Goal: Task Accomplishment & Management: Complete application form

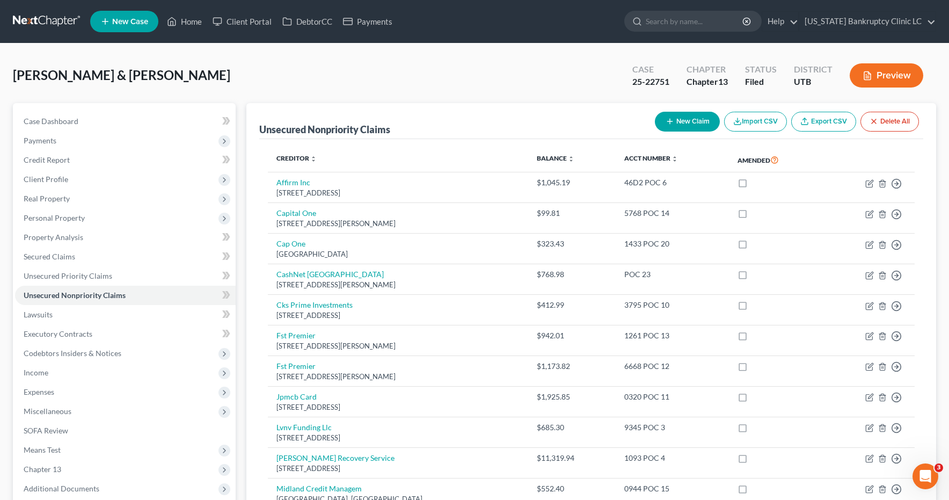
click at [60, 25] on link at bounding box center [47, 21] width 69 height 19
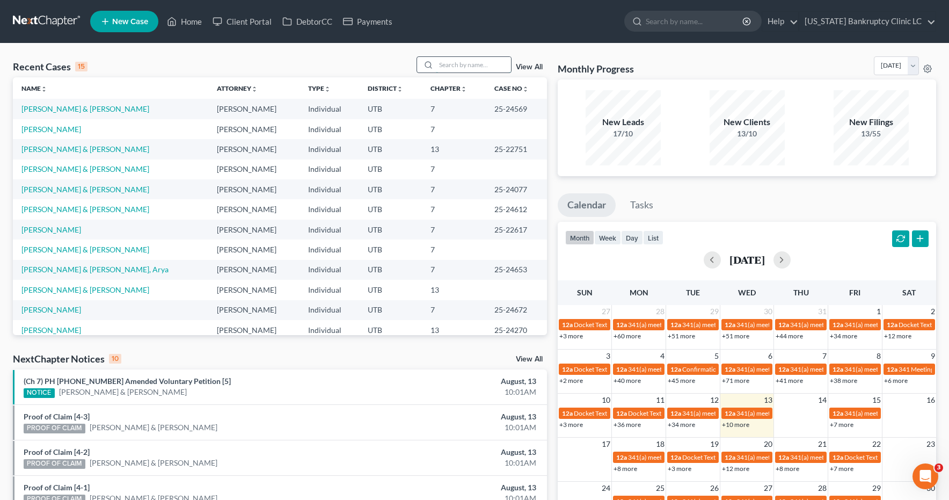
click at [467, 65] on input "search" at bounding box center [473, 65] width 75 height 16
type input "morey"
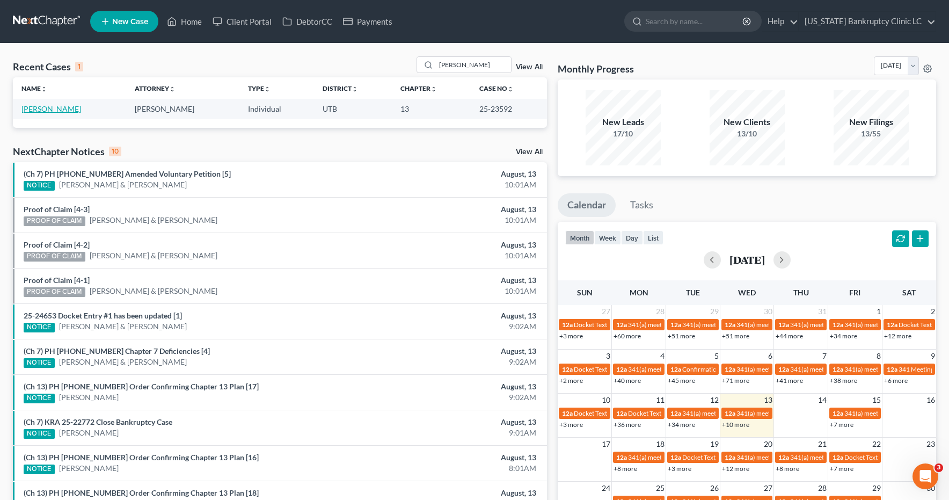
click at [65, 110] on link "[PERSON_NAME]" at bounding box center [51, 108] width 60 height 9
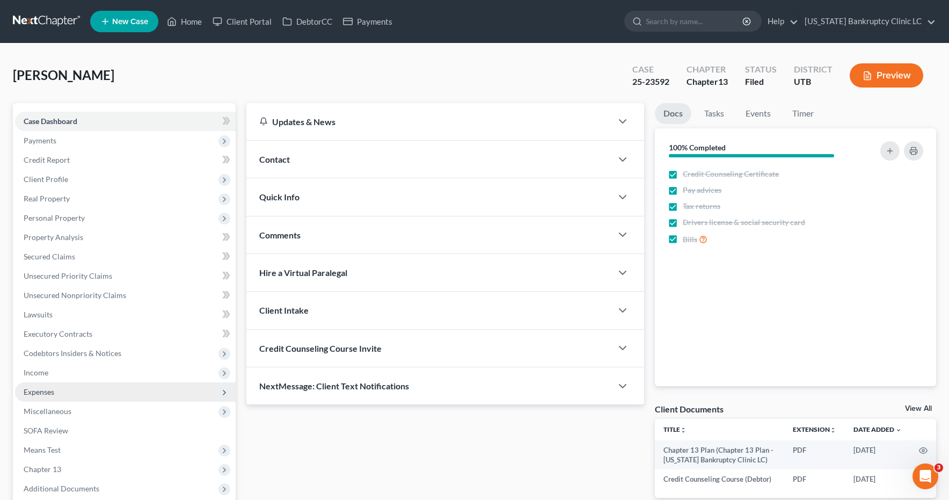
scroll to position [2, 0]
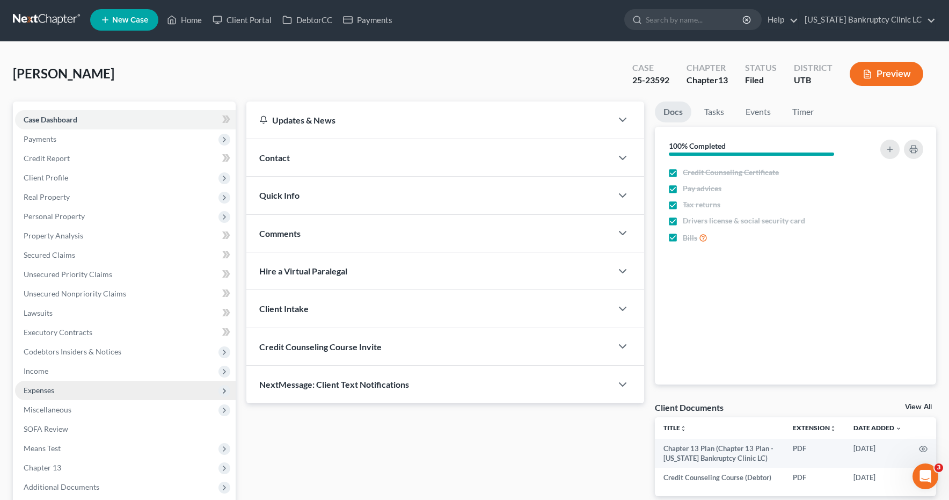
click at [42, 396] on span "Expenses" at bounding box center [125, 390] width 221 height 19
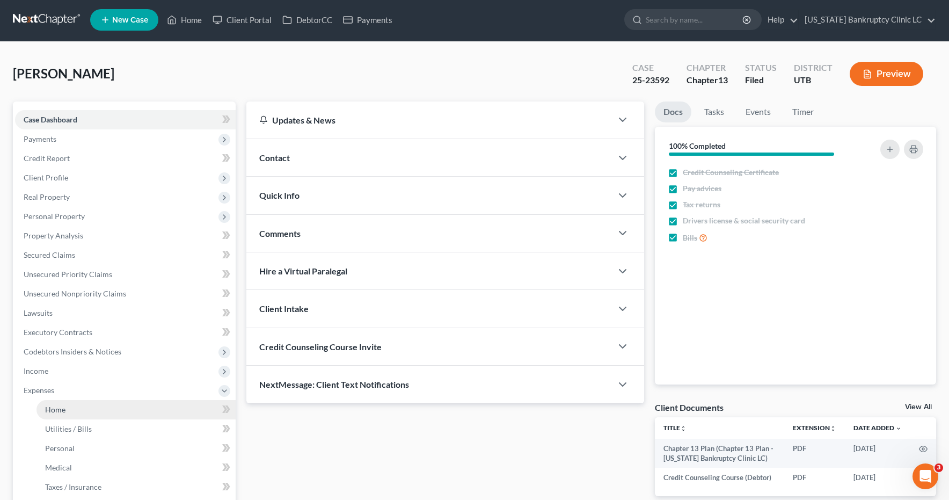
click at [56, 410] on span "Home" at bounding box center [55, 409] width 20 height 9
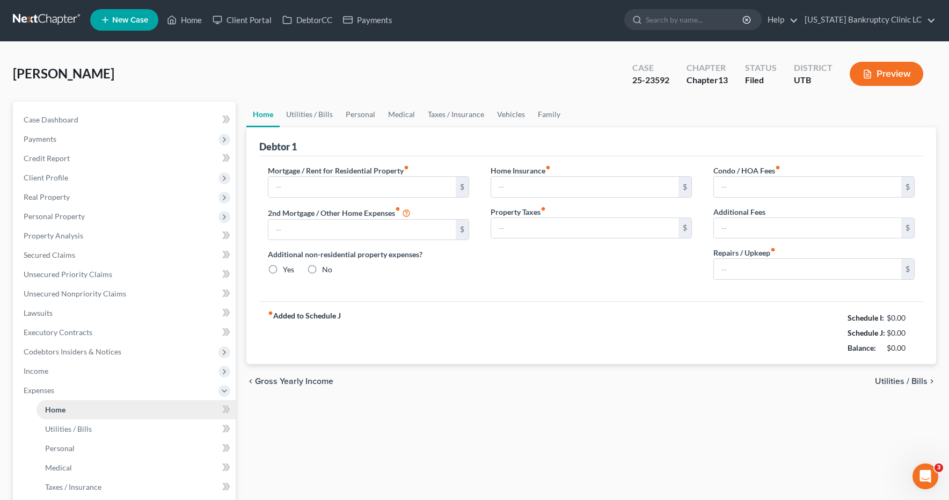
type input "1,000.00"
type input "0.00"
radio input "true"
type input "0.00"
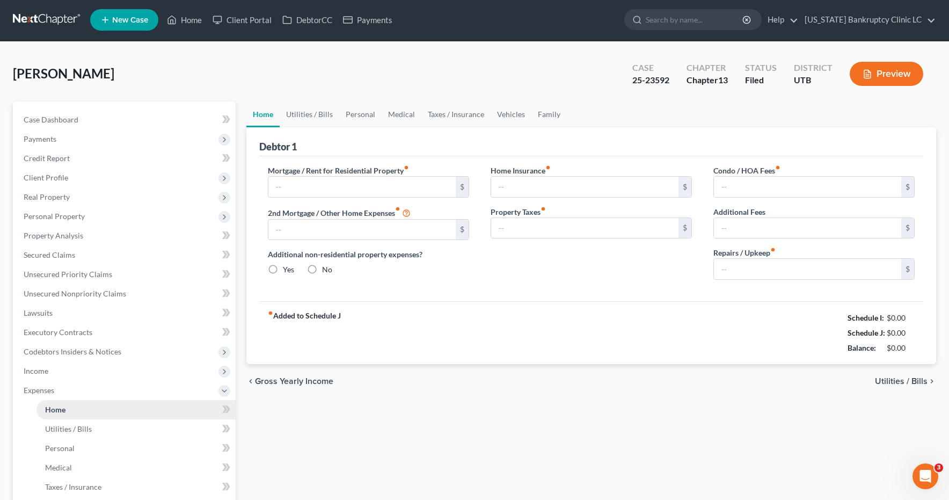
type input "0.00"
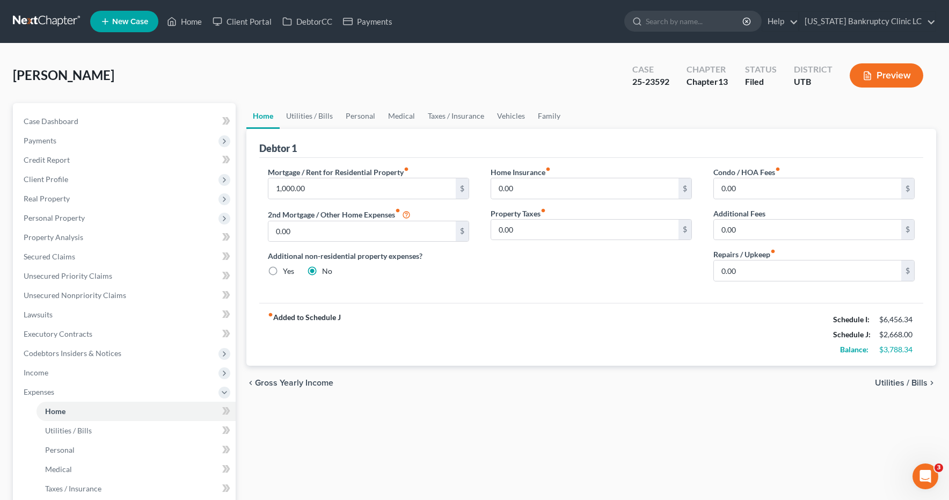
click at [34, 22] on link at bounding box center [47, 21] width 69 height 19
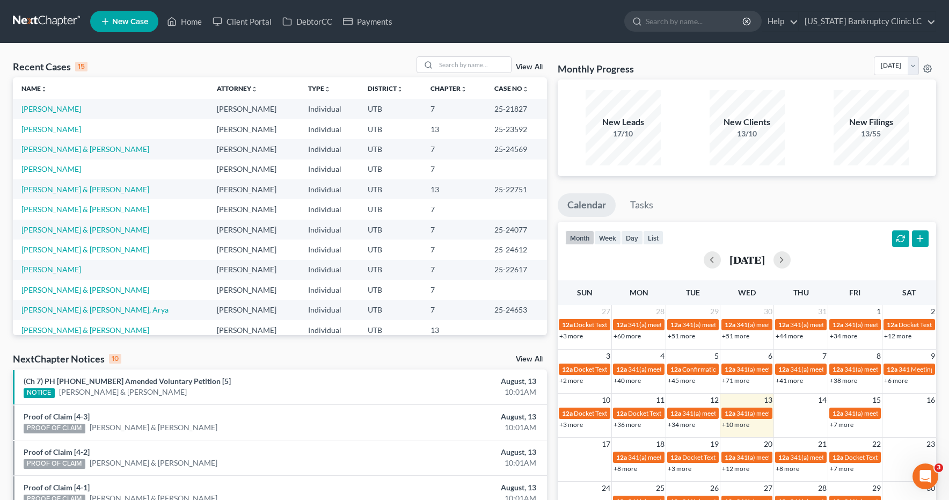
click at [129, 19] on span "New Case" at bounding box center [130, 22] width 36 height 8
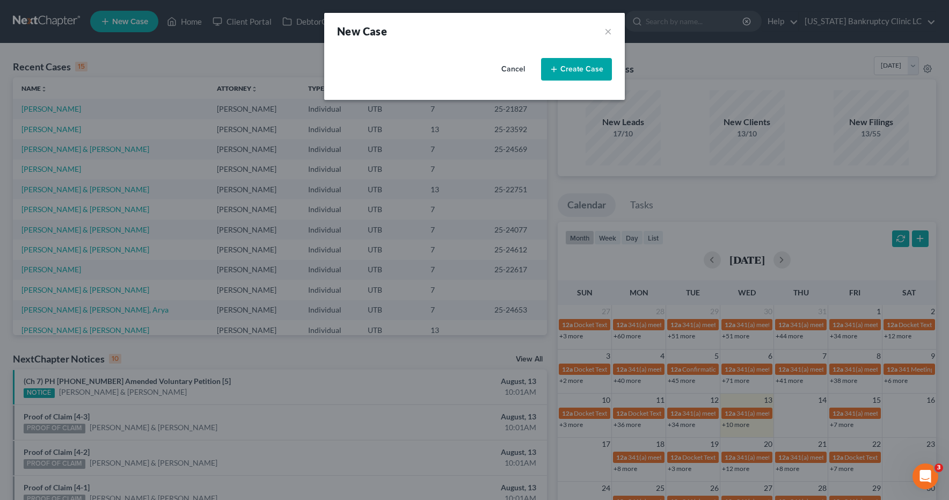
select select "81"
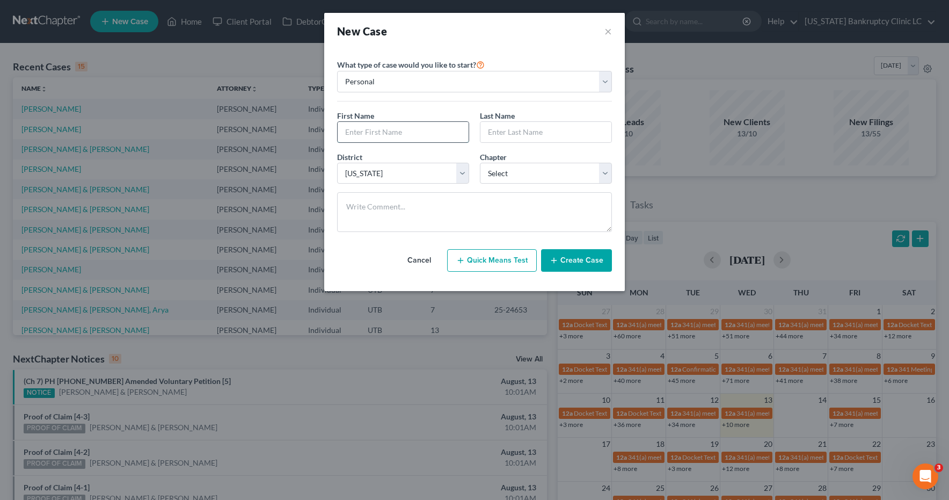
click at [357, 133] on input "text" at bounding box center [403, 132] width 131 height 20
type input "Weston"
type input "Snow"
select select "3"
click at [578, 254] on button "Create Case" at bounding box center [576, 260] width 71 height 23
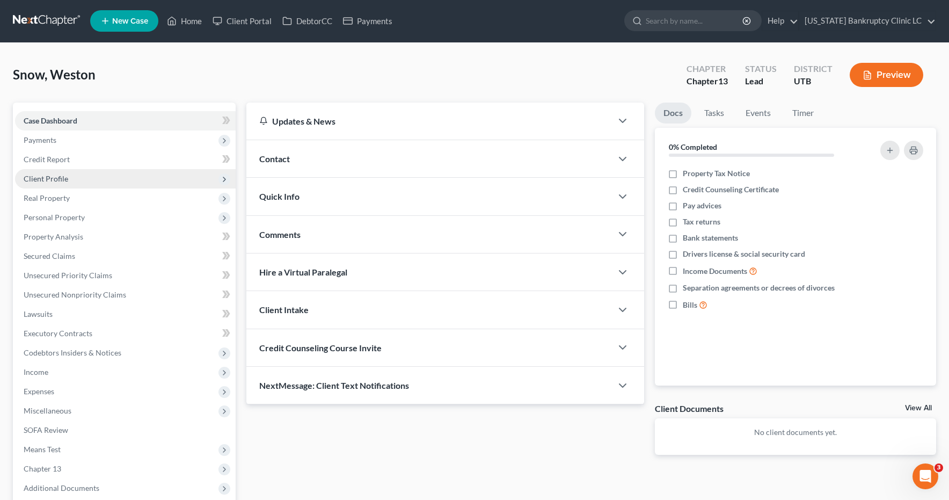
click at [46, 180] on span "Client Profile" at bounding box center [46, 178] width 45 height 9
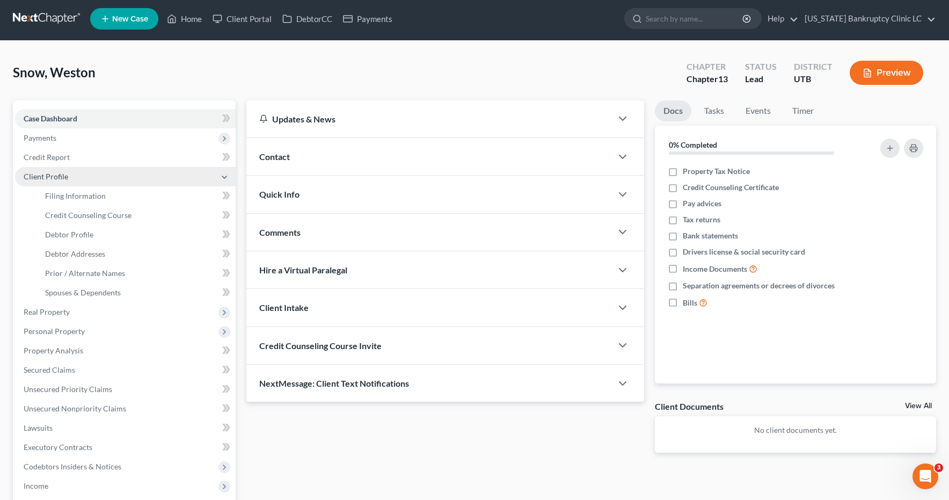
scroll to position [1, 0]
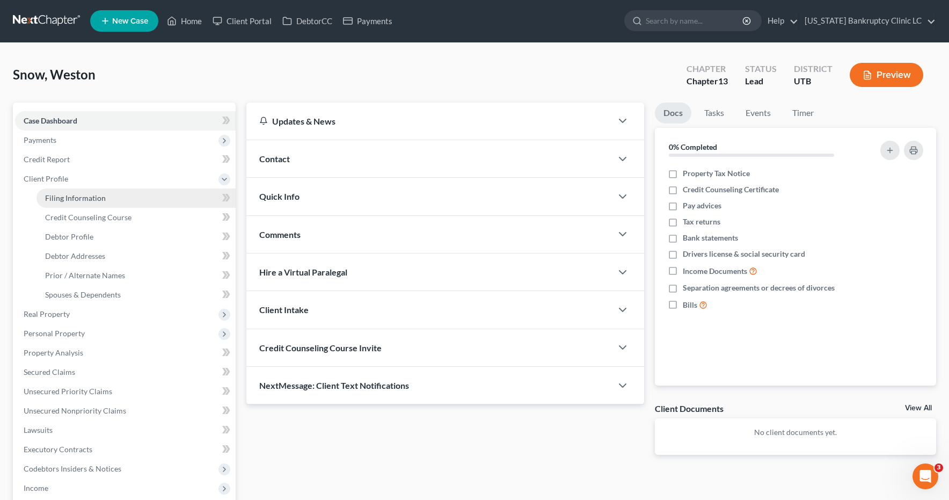
click at [57, 196] on span "Filing Information" at bounding box center [75, 197] width 61 height 9
select select "1"
select select "0"
select select "3"
select select "81"
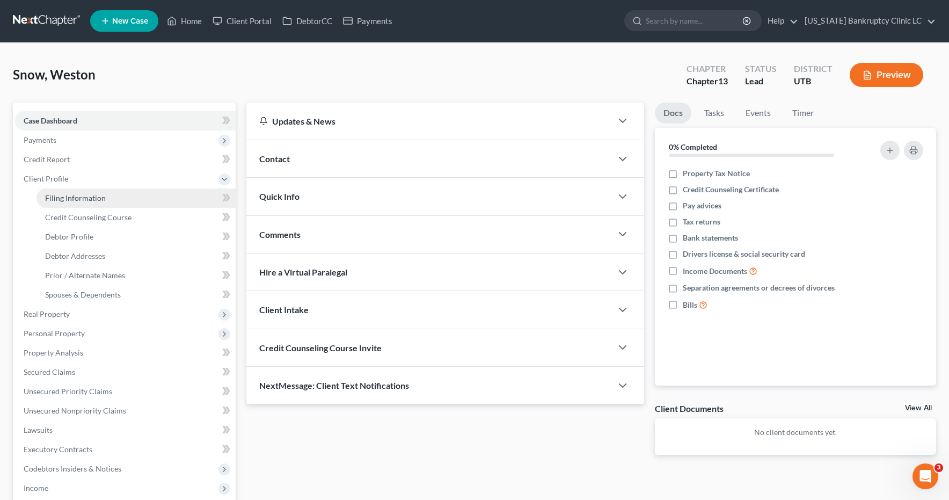
select select "46"
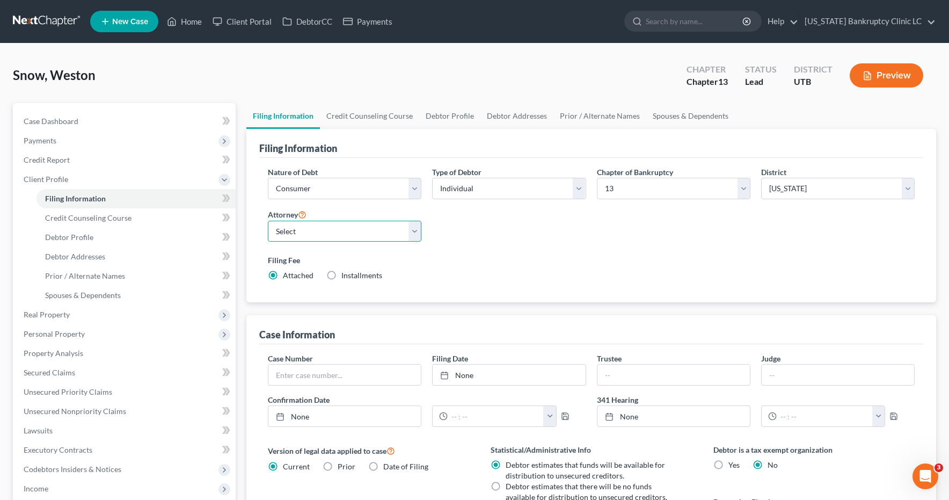
click at [417, 228] on select "Select [PERSON_NAME] - UTB [PERSON_NAME] - UT" at bounding box center [345, 231] width 154 height 21
select select "0"
click at [448, 119] on link "Debtor Profile" at bounding box center [449, 116] width 61 height 26
select select "0"
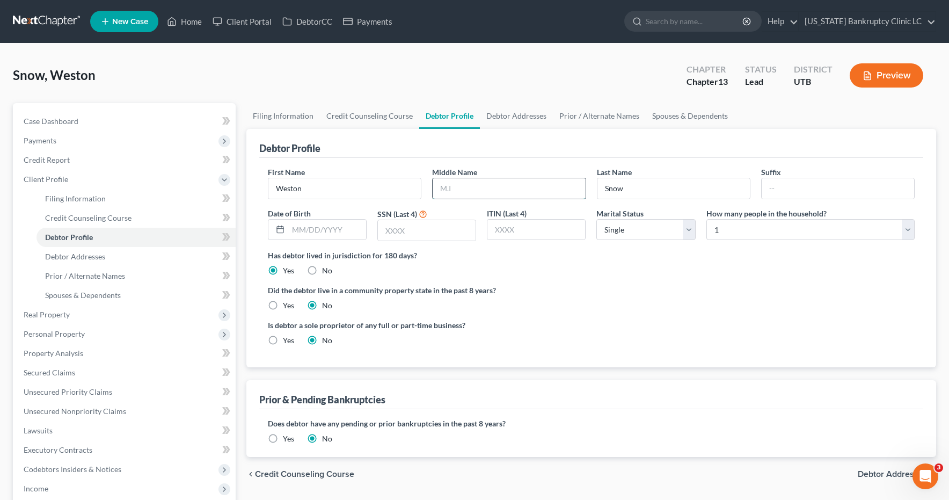
click at [466, 191] on input "text" at bounding box center [509, 188] width 152 height 20
type input "[PERSON_NAME]"
type input "[DATE]"
type input "4286"
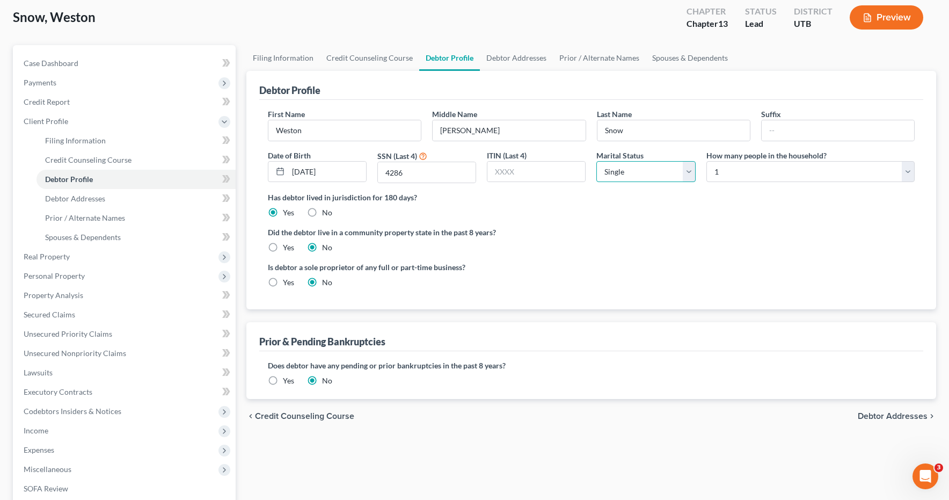
scroll to position [68, 0]
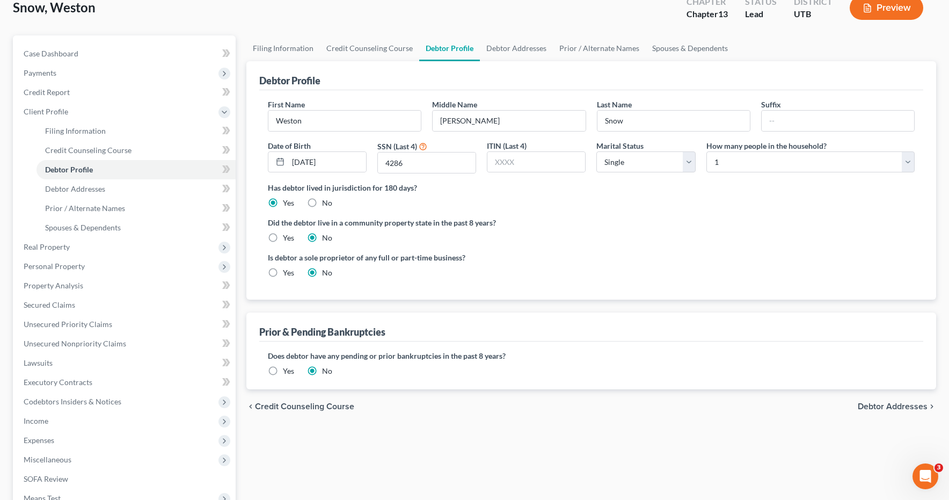
click at [450, 49] on link "Debtor Profile" at bounding box center [449, 48] width 61 height 26
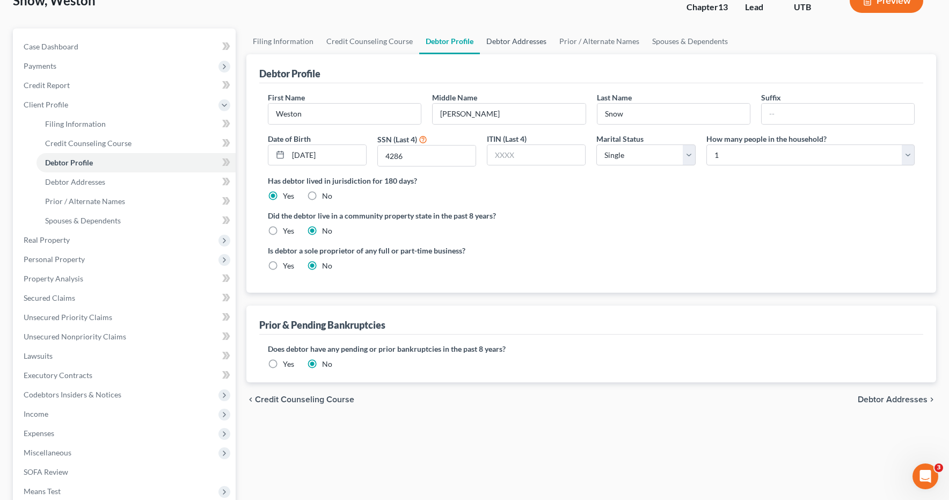
scroll to position [76, 0]
click at [514, 44] on link "Debtor Addresses" at bounding box center [516, 40] width 73 height 26
select select "0"
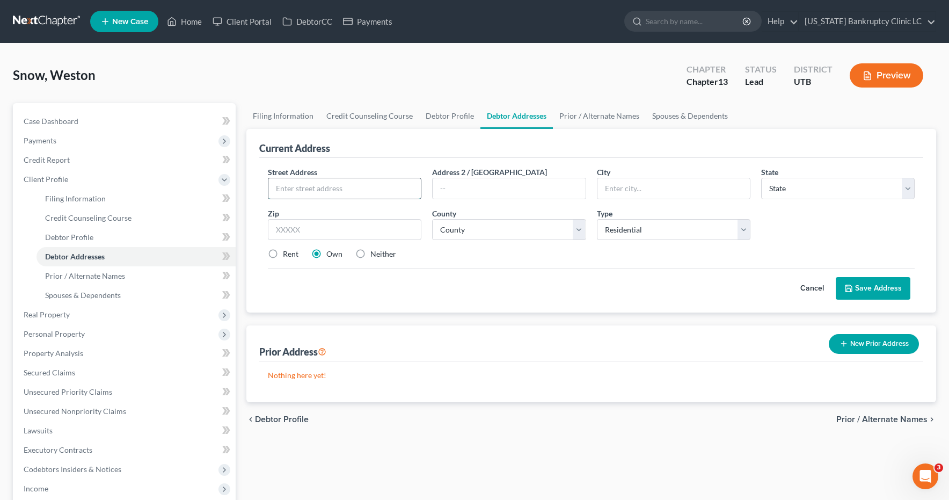
click at [337, 185] on input "text" at bounding box center [344, 188] width 152 height 20
type input "2267 W 6000 S"
type input "[PERSON_NAME]"
select select "46"
type input "84067"
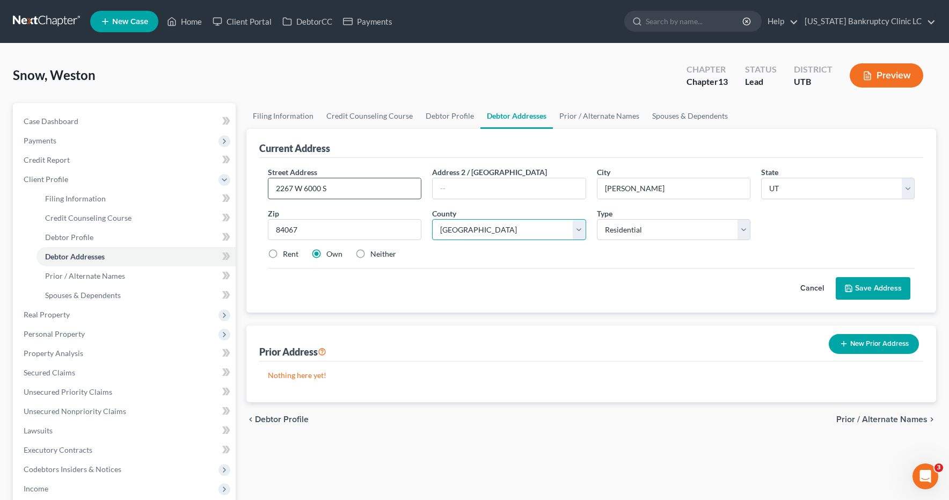
select select "28"
click at [885, 287] on button "Save Address" at bounding box center [873, 288] width 75 height 23
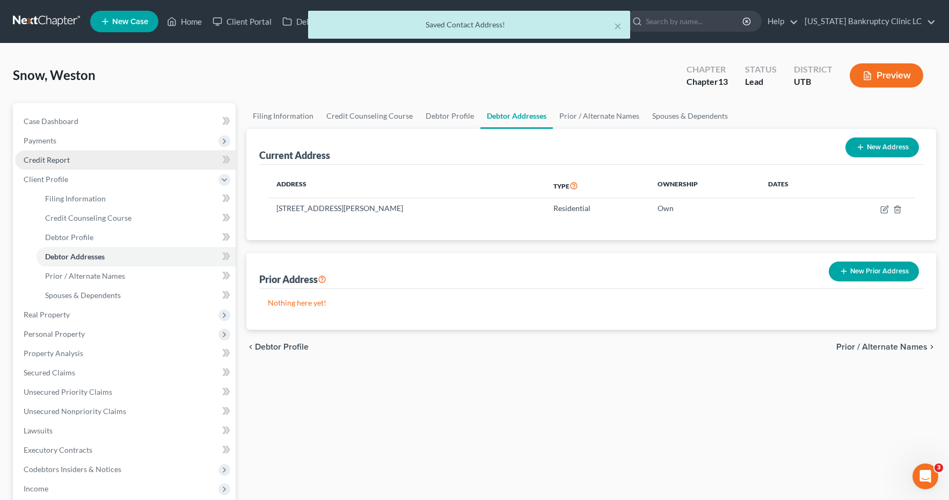
click at [79, 158] on link "Credit Report" at bounding box center [125, 159] width 221 height 19
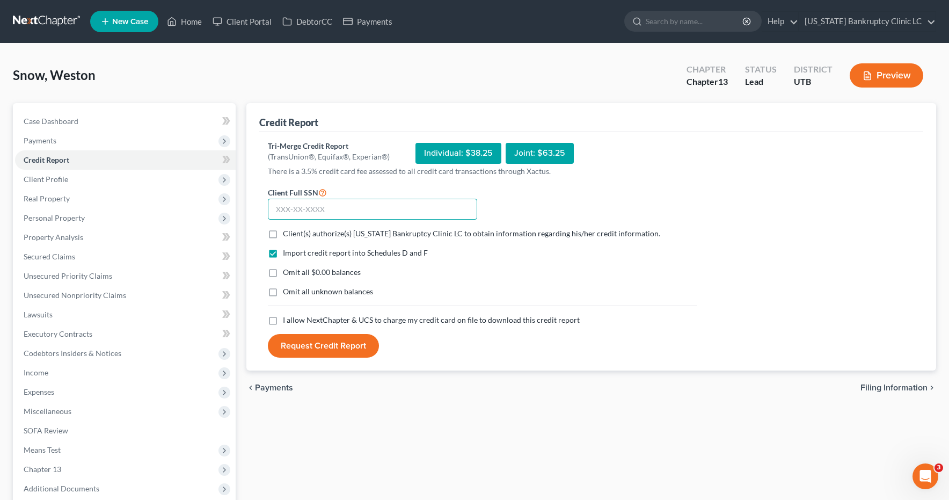
click at [368, 216] on input "text" at bounding box center [372, 209] width 209 height 21
type input "646-18-4286"
click at [283, 232] on label "Client(s) authorize(s) [US_STATE] Bankruptcy Clinic LC to obtain information re…" at bounding box center [471, 233] width 377 height 11
click at [287, 232] on input "Client(s) authorize(s) [US_STATE] Bankruptcy Clinic LC to obtain information re…" at bounding box center [290, 231] width 7 height 7
checkbox input "true"
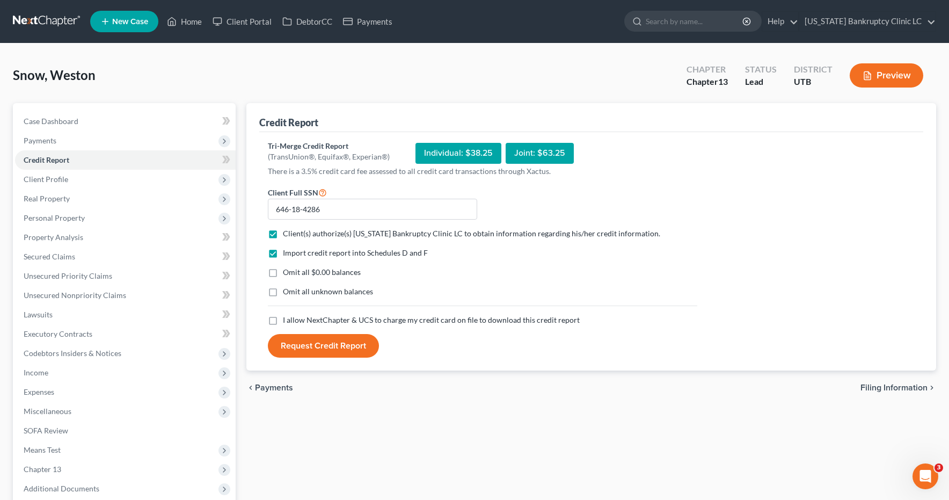
click at [283, 275] on label "Omit all $0.00 balances" at bounding box center [322, 272] width 78 height 11
click at [287, 274] on input "Omit all $0.00 balances" at bounding box center [290, 270] width 7 height 7
checkbox input "true"
click at [283, 292] on label "Omit all unknown balances" at bounding box center [328, 291] width 90 height 11
click at [287, 292] on input "Omit all unknown balances" at bounding box center [290, 289] width 7 height 7
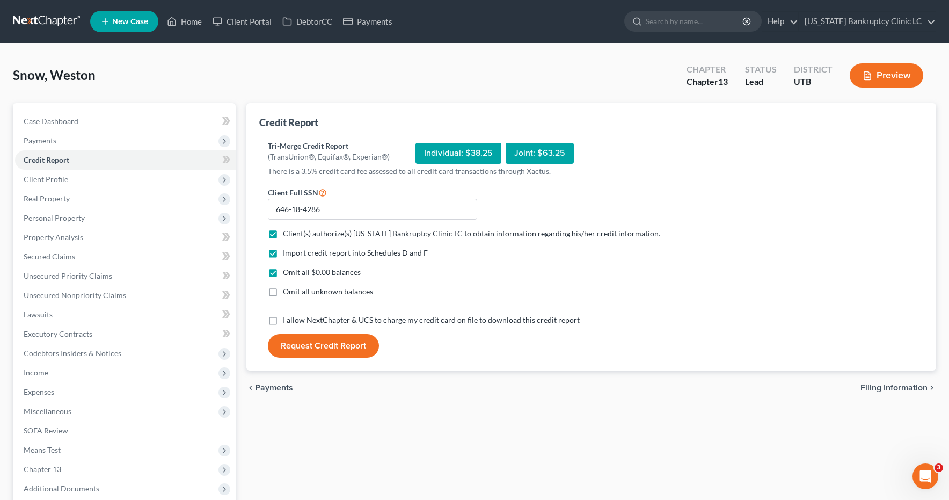
checkbox input "true"
click at [283, 321] on label "I allow NextChapter & UCS to charge my credit card on file to download this cre…" at bounding box center [431, 320] width 297 height 11
click at [287, 321] on input "I allow NextChapter & UCS to charge my credit card on file to download this cre…" at bounding box center [290, 318] width 7 height 7
checkbox input "true"
click at [308, 346] on button "Request Credit Report" at bounding box center [323, 346] width 111 height 24
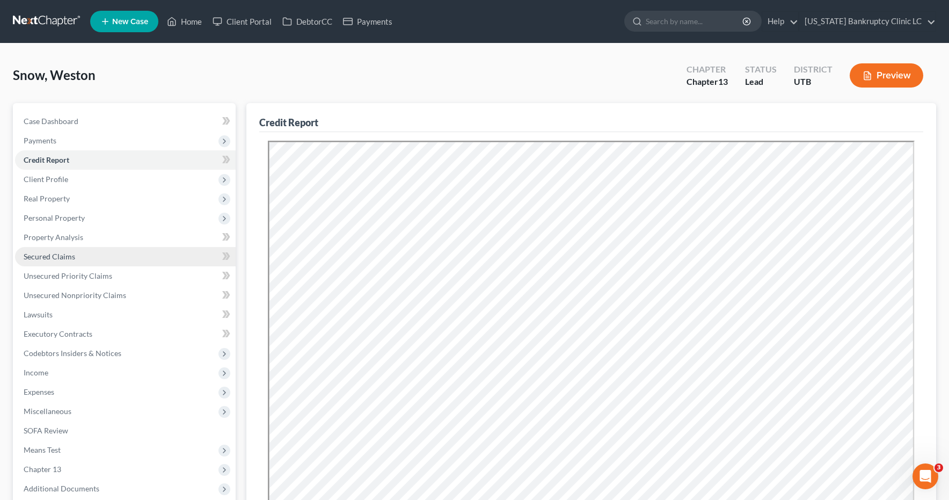
click at [60, 257] on span "Secured Claims" at bounding box center [50, 256] width 52 height 9
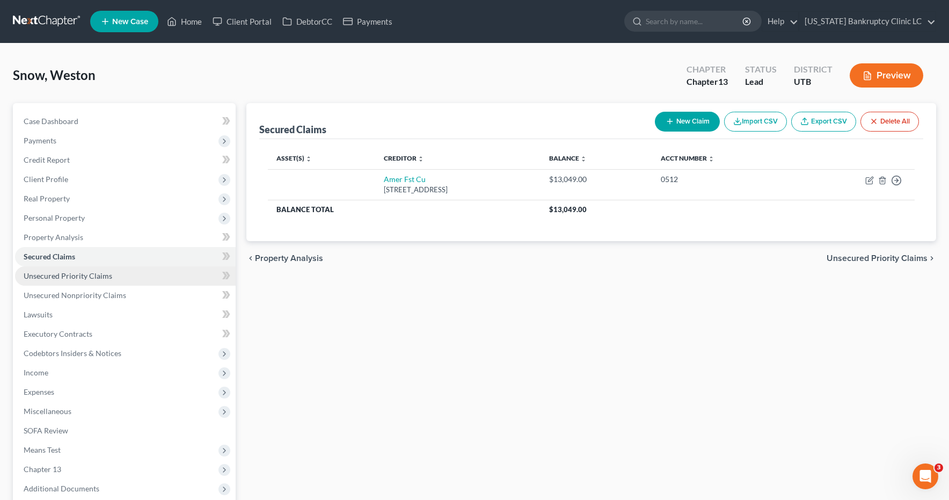
click at [59, 278] on span "Unsecured Priority Claims" at bounding box center [68, 275] width 89 height 9
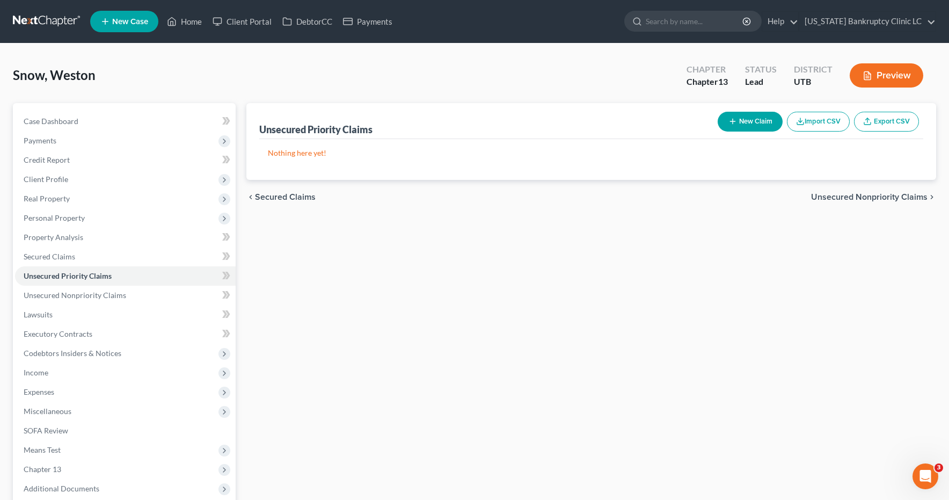
click at [755, 120] on button "New Claim" at bounding box center [750, 122] width 65 height 20
select select "0"
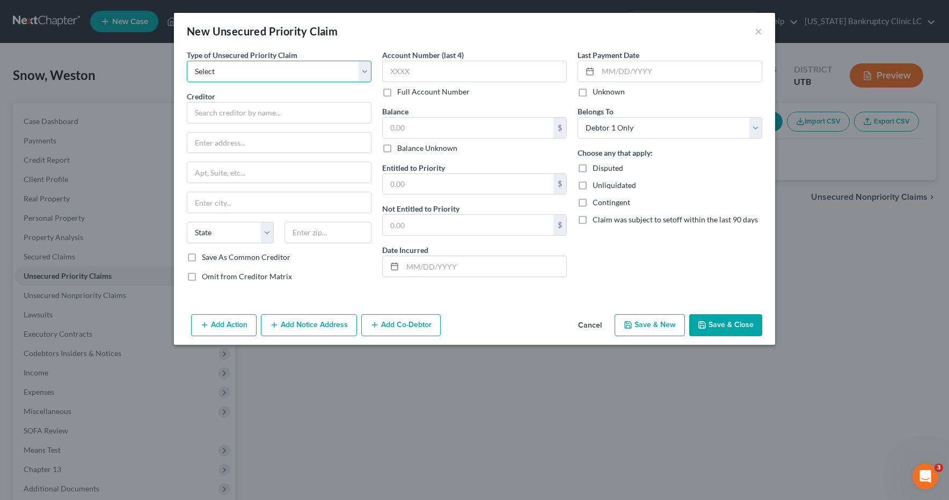
click at [363, 68] on select "Select Taxes & Other Government Units Domestic Support Obligations Extensions o…" at bounding box center [279, 71] width 185 height 21
select select "0"
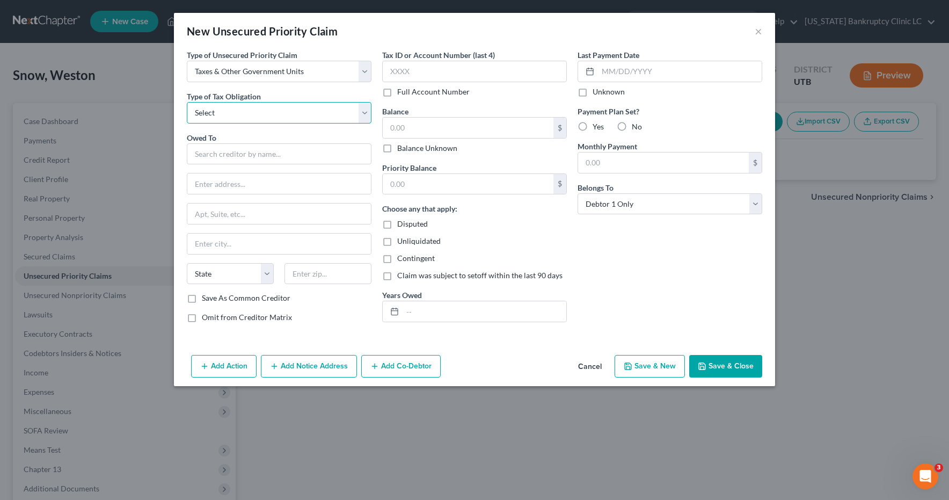
click at [362, 113] on select "Select Federal City State Franchise Tax Board Other" at bounding box center [279, 112] width 185 height 21
select select "0"
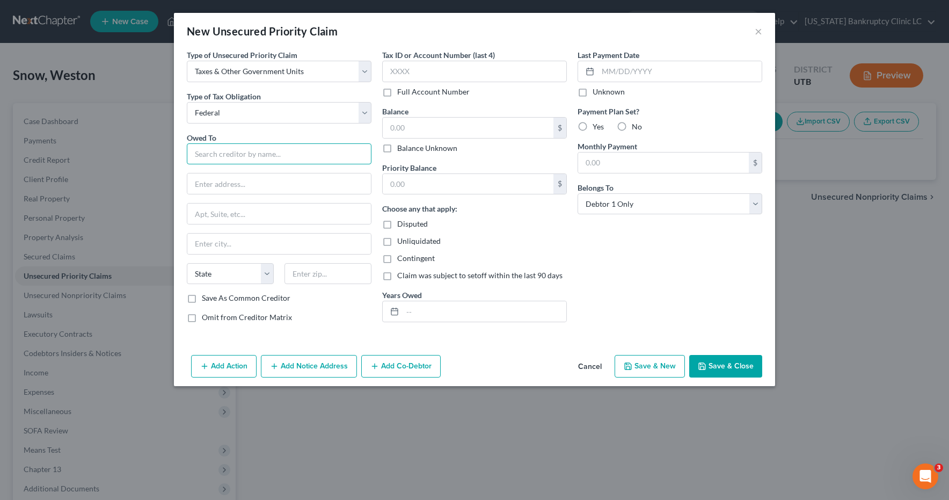
click at [330, 149] on input "text" at bounding box center [279, 153] width 185 height 21
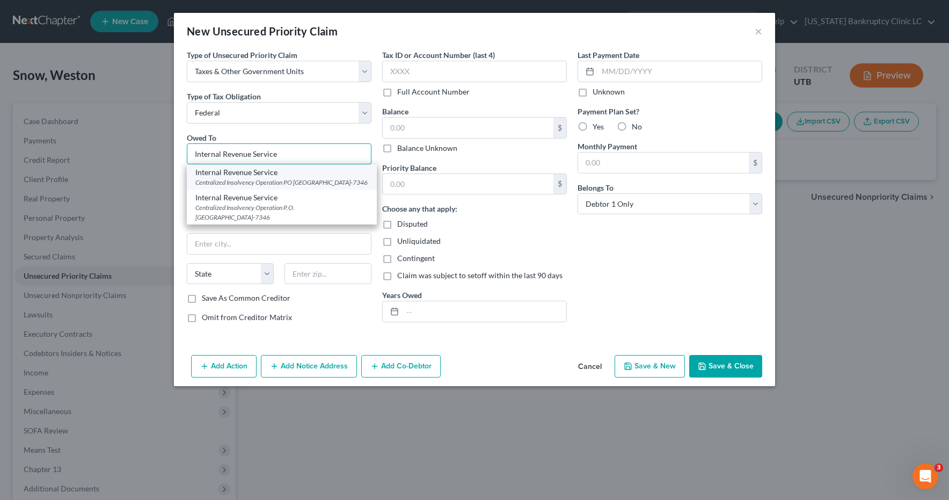
type input "Internal Revenue Service"
click at [313, 178] on div "Centralized Insolvency Operation PO [GEOGRAPHIC_DATA]-7346" at bounding box center [281, 182] width 173 height 9
type input "Centralized Insolvency Operation"
type input "PO Box 7346"
type input "[GEOGRAPHIC_DATA]"
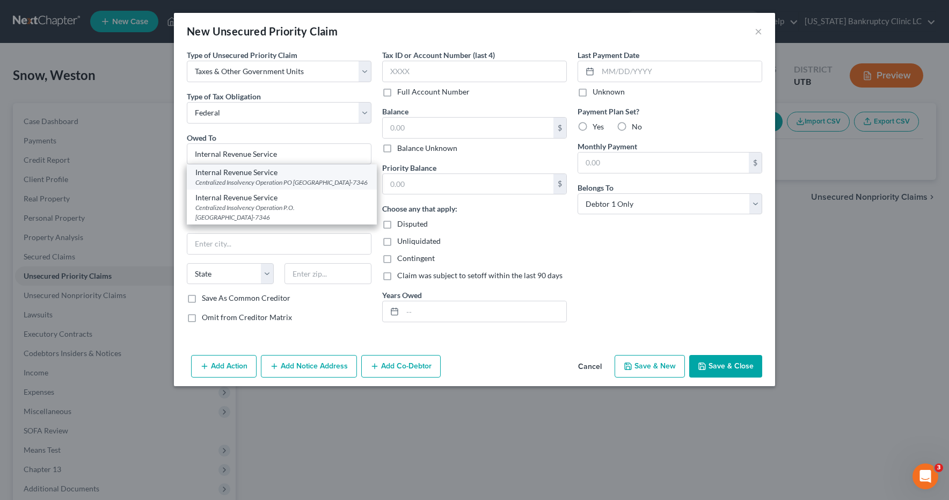
select select "39"
type input "19101-7346"
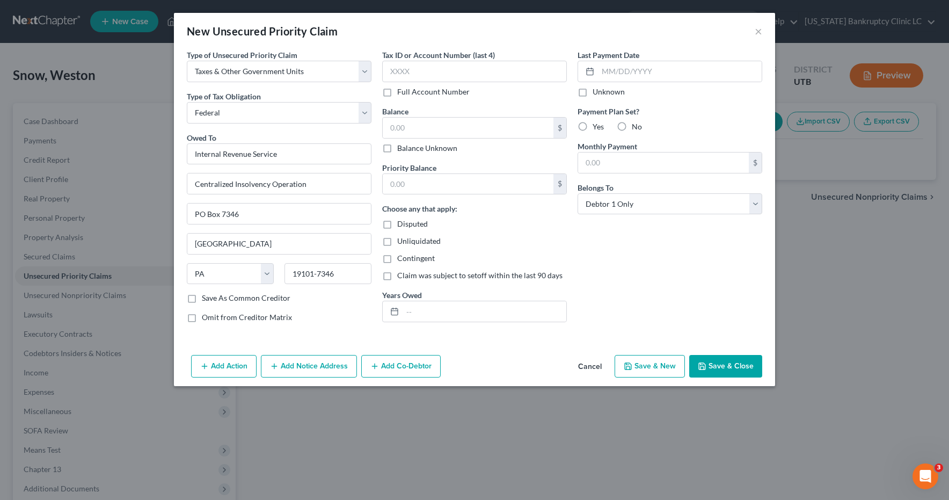
click at [647, 361] on button "Save & New" at bounding box center [650, 366] width 70 height 23
select select "0"
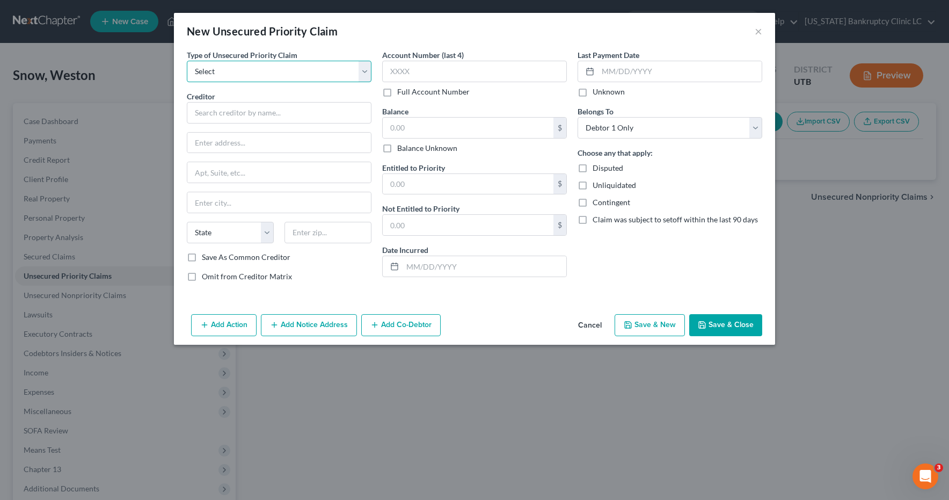
click at [364, 69] on select "Select Taxes & Other Government Units Domestic Support Obligations Extensions o…" at bounding box center [279, 71] width 185 height 21
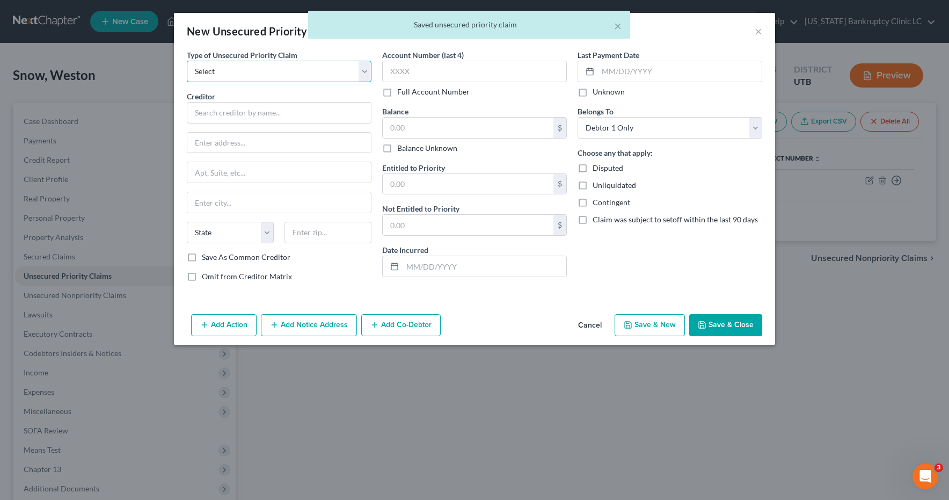
select select "0"
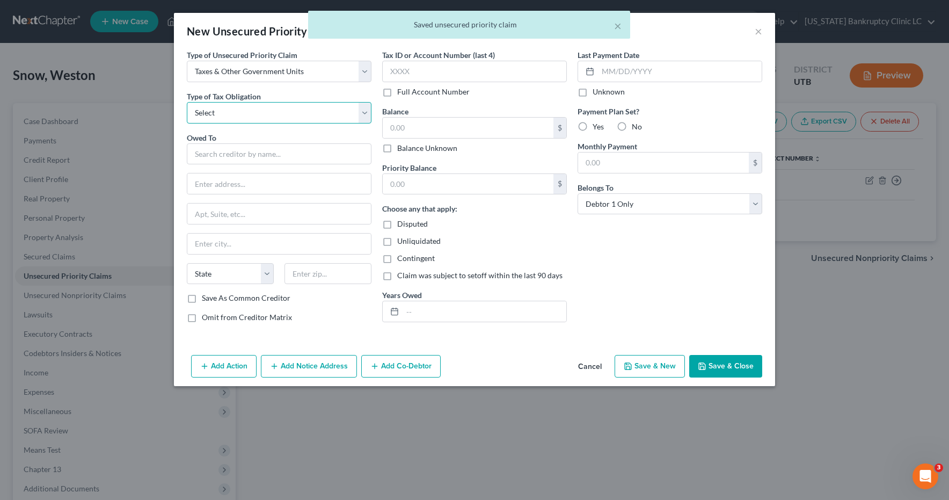
click at [367, 110] on select "Select Federal City State Franchise Tax Board Other" at bounding box center [279, 112] width 185 height 21
select select "2"
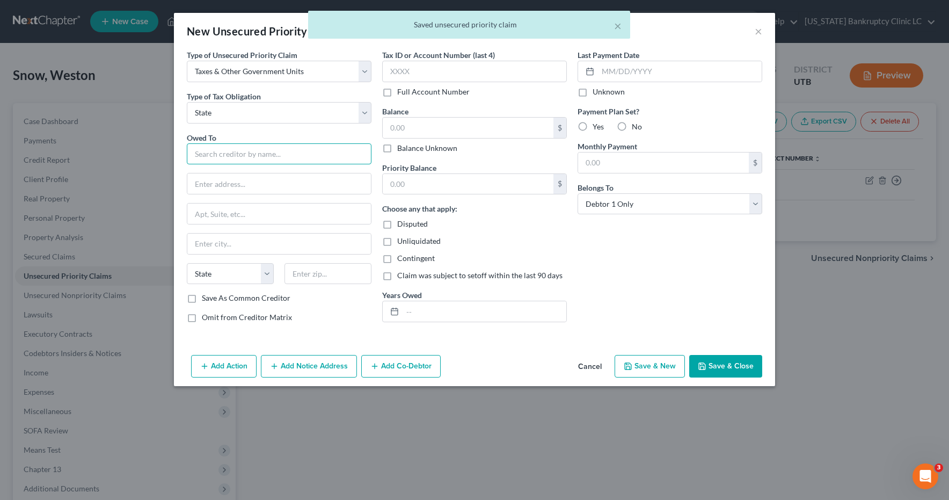
click at [346, 148] on input "text" at bounding box center [279, 153] width 185 height 21
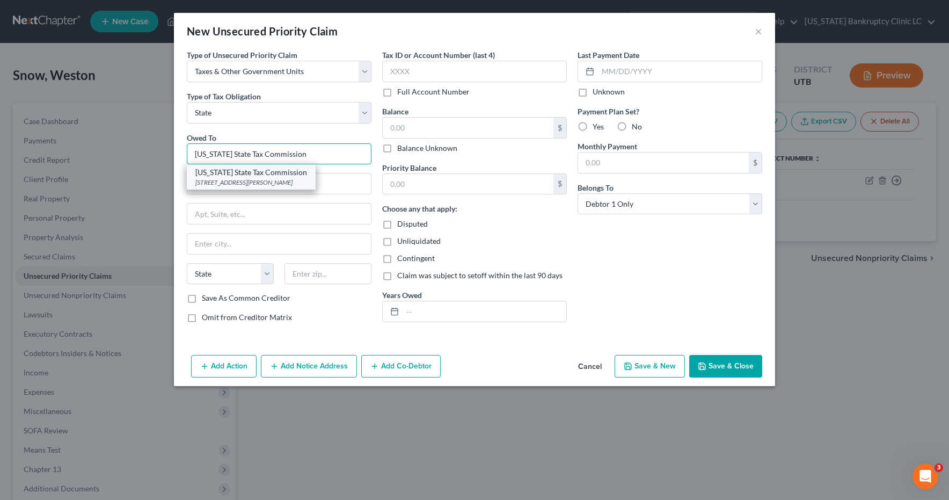
type input "[US_STATE] State Tax Commission"
click at [289, 187] on div "[STREET_ADDRESS][PERSON_NAME]" at bounding box center [251, 182] width 112 height 9
type input "[STREET_ADDRESS]"
type input "Special Services Division, [PERSON_NAME]"
type input "[GEOGRAPHIC_DATA]"
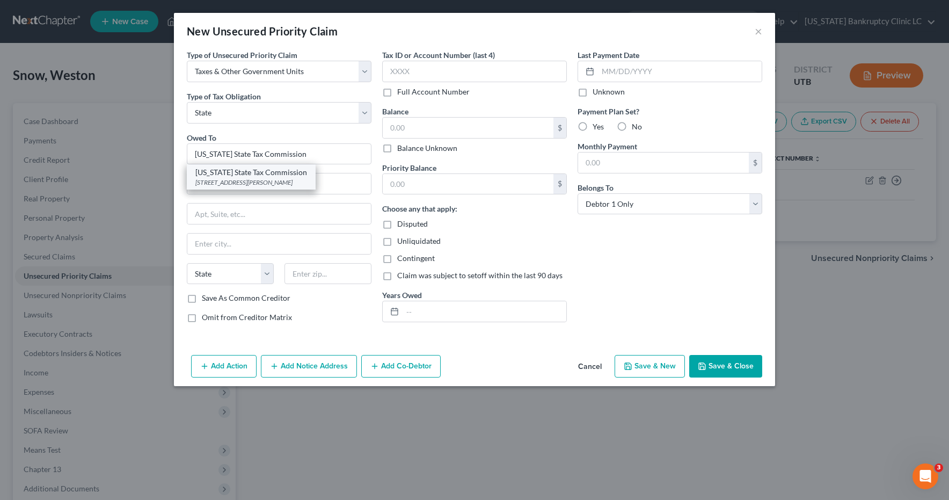
select select "46"
type input "84134"
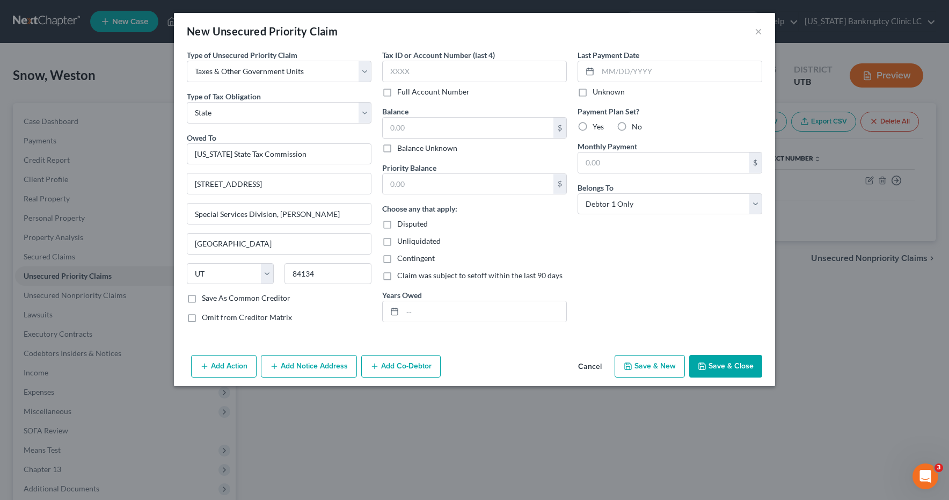
click at [725, 372] on button "Save & Close" at bounding box center [725, 366] width 73 height 23
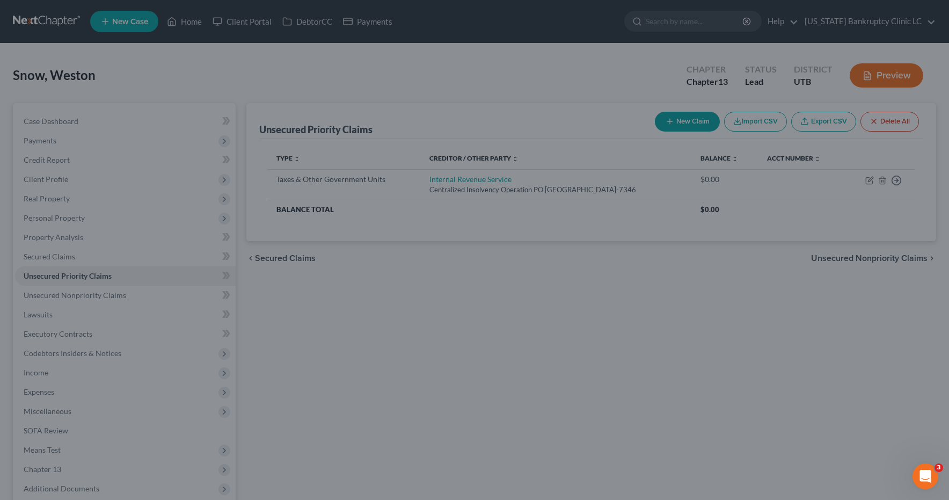
type input "0.00"
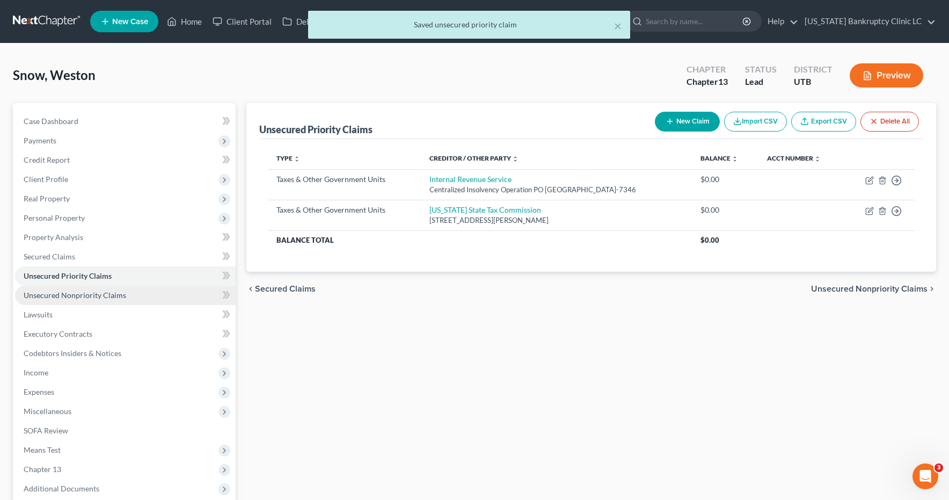
click at [49, 293] on span "Unsecured Nonpriority Claims" at bounding box center [75, 294] width 103 height 9
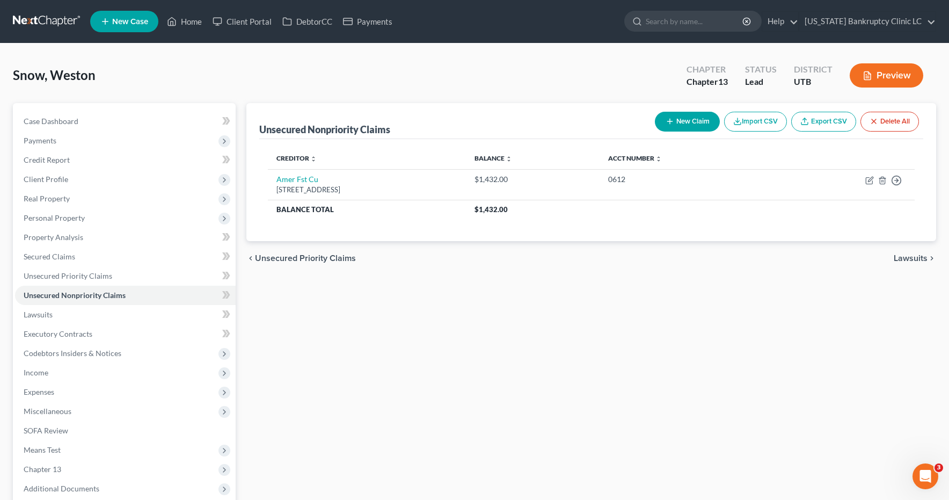
click at [702, 121] on button "New Claim" at bounding box center [687, 122] width 65 height 20
select select "0"
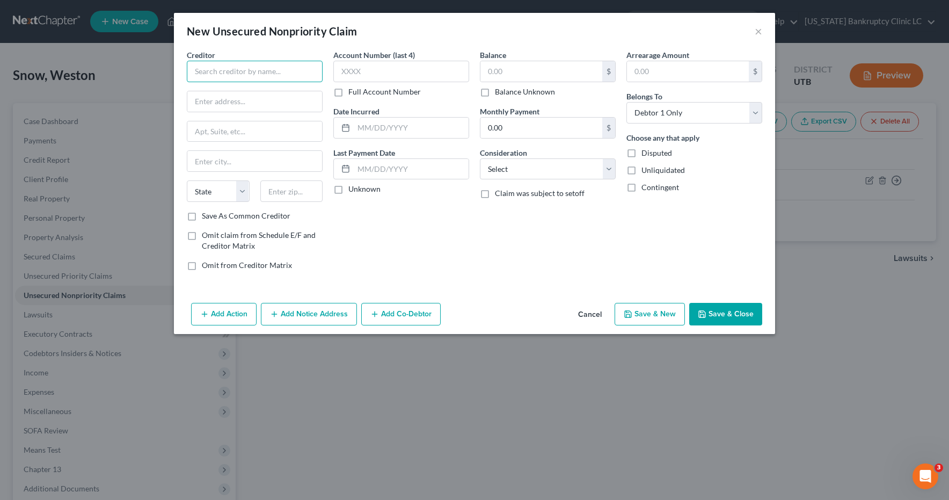
click at [297, 72] on input "text" at bounding box center [255, 71] width 136 height 21
drag, startPoint x: 760, startPoint y: 32, endPoint x: 734, endPoint y: 35, distance: 26.0
click at [760, 32] on button "×" at bounding box center [759, 31] width 8 height 13
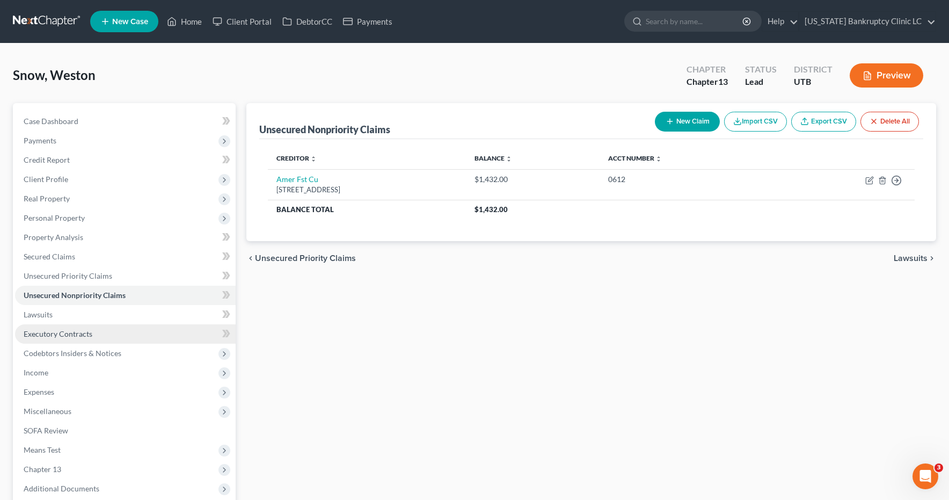
click at [52, 336] on span "Executory Contracts" at bounding box center [58, 333] width 69 height 9
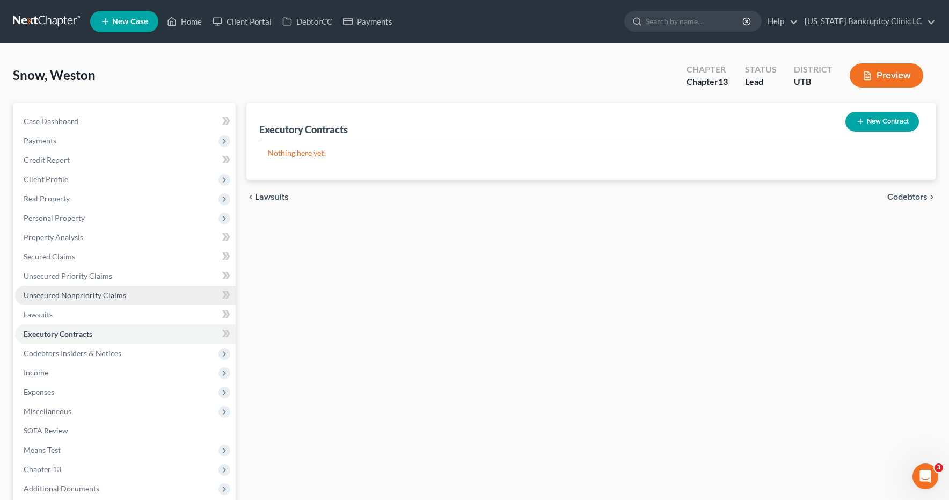
click at [41, 298] on span "Unsecured Nonpriority Claims" at bounding box center [75, 294] width 103 height 9
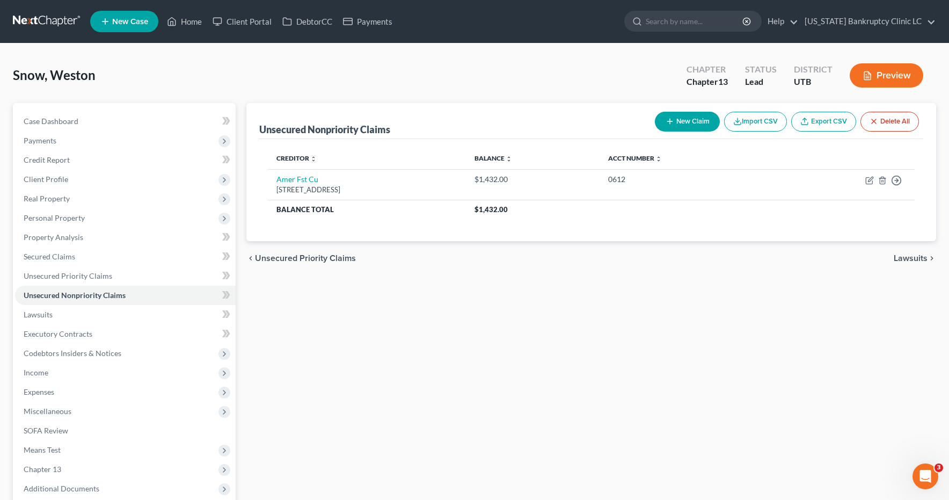
click at [675, 127] on button "New Claim" at bounding box center [687, 122] width 65 height 20
select select "0"
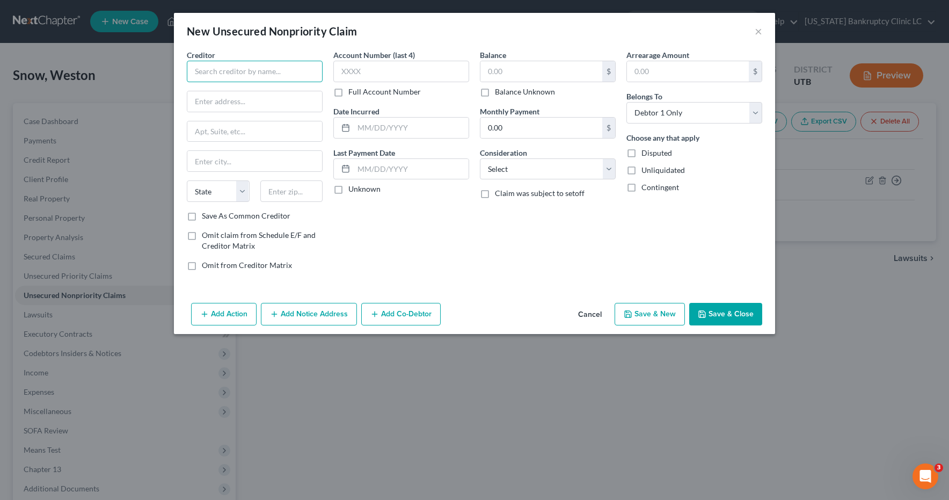
click at [279, 72] on input "text" at bounding box center [255, 71] width 136 height 21
click at [264, 100] on div "[STREET_ADDRESS][US_STATE]" at bounding box center [251, 100] width 112 height 9
type input "Affirm, Inc."
type input "[STREET_ADDRESS][US_STATE]"
type input "12th Floor"
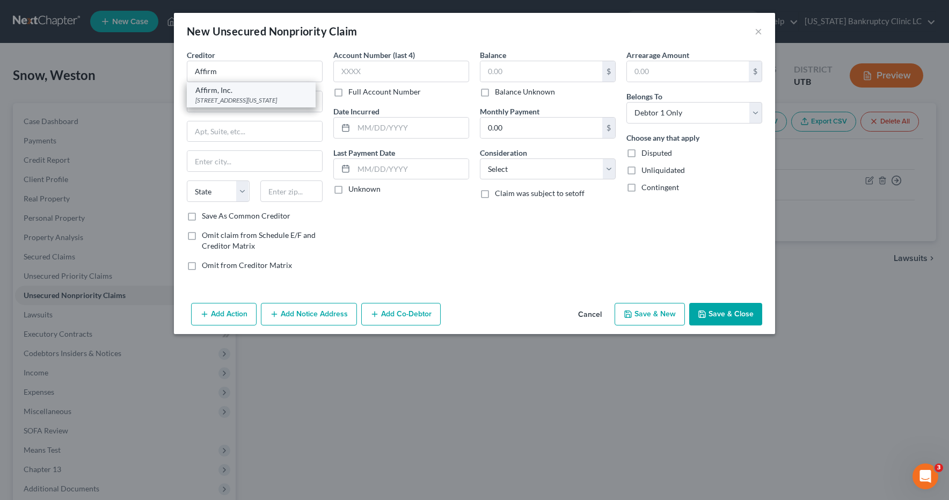
type input "[GEOGRAPHIC_DATA]"
select select "4"
type input "94108"
click at [532, 70] on input "text" at bounding box center [541, 71] width 122 height 20
type input "828.82"
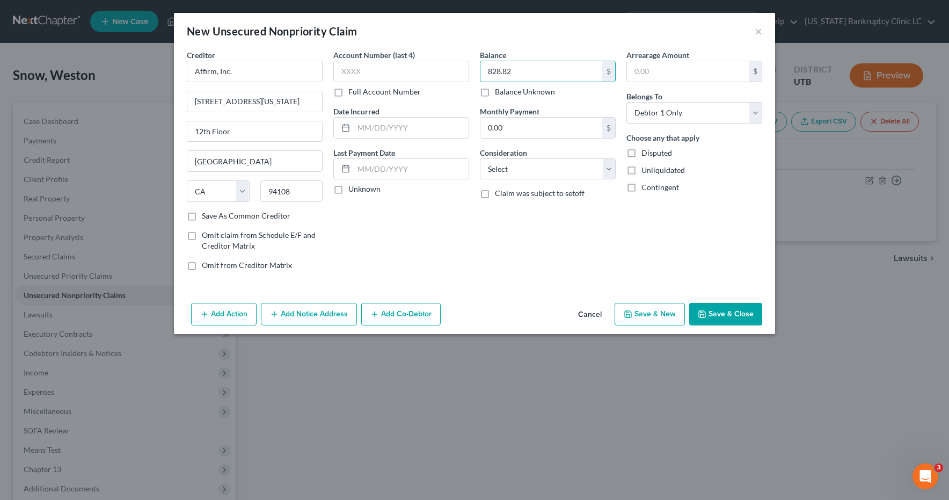
click at [654, 313] on button "Save & New" at bounding box center [650, 314] width 70 height 23
select select "0"
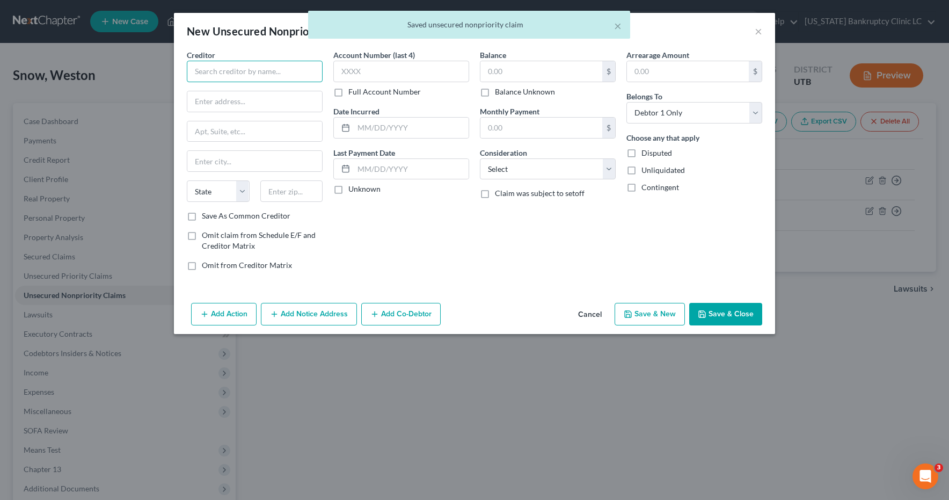
click at [265, 75] on input "text" at bounding box center [255, 71] width 136 height 21
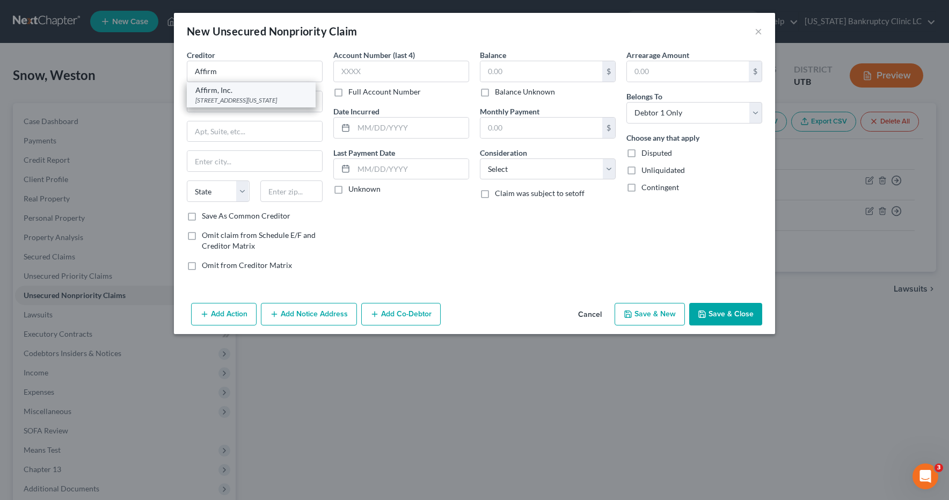
click at [260, 103] on div "[STREET_ADDRESS][US_STATE]" at bounding box center [251, 100] width 112 height 9
type input "Affirm, Inc."
type input "[STREET_ADDRESS][US_STATE]"
type input "12th Floor"
type input "[GEOGRAPHIC_DATA]"
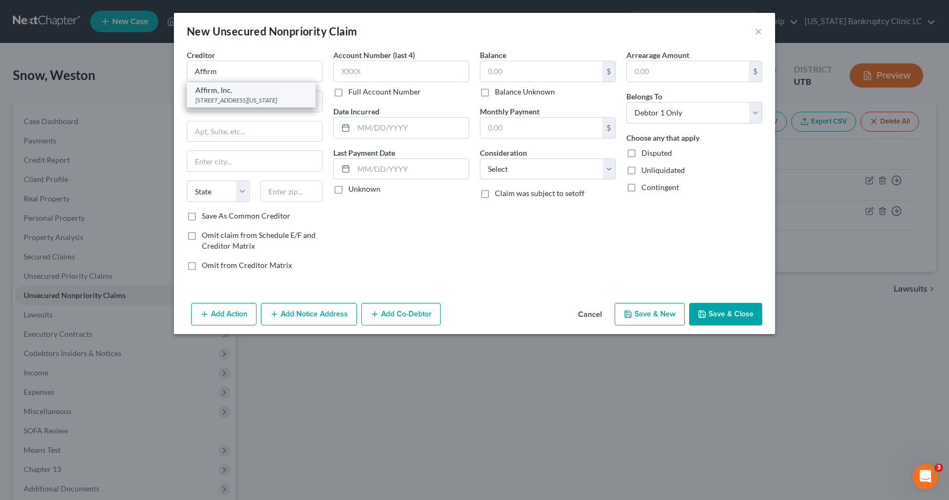
select select "4"
type input "94108"
click at [508, 74] on input "text" at bounding box center [541, 71] width 122 height 20
type input "712.01"
click at [644, 312] on button "Save & New" at bounding box center [650, 314] width 70 height 23
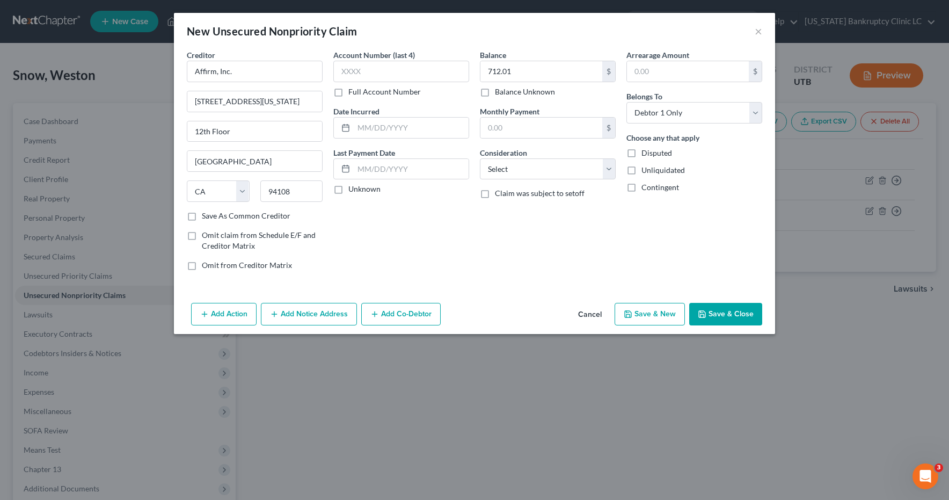
select select "0"
click at [294, 75] on input "text" at bounding box center [255, 71] width 136 height 21
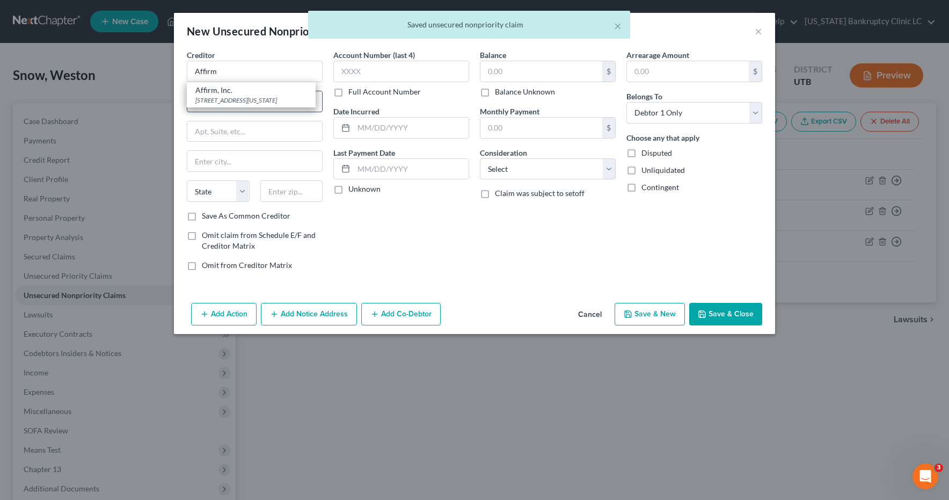
drag, startPoint x: 267, startPoint y: 105, endPoint x: 314, endPoint y: 99, distance: 47.1
click at [270, 105] on div "[STREET_ADDRESS][US_STATE]" at bounding box center [251, 100] width 112 height 9
type input "Affirm, Inc."
type input "[STREET_ADDRESS][US_STATE]"
type input "12th Floor"
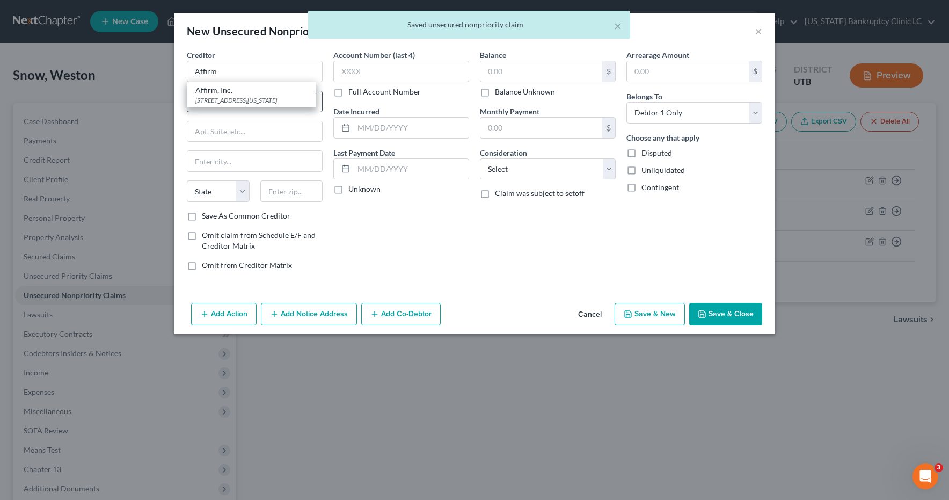
type input "[GEOGRAPHIC_DATA]"
select select "4"
type input "94108"
click at [541, 70] on input "text" at bounding box center [541, 71] width 122 height 20
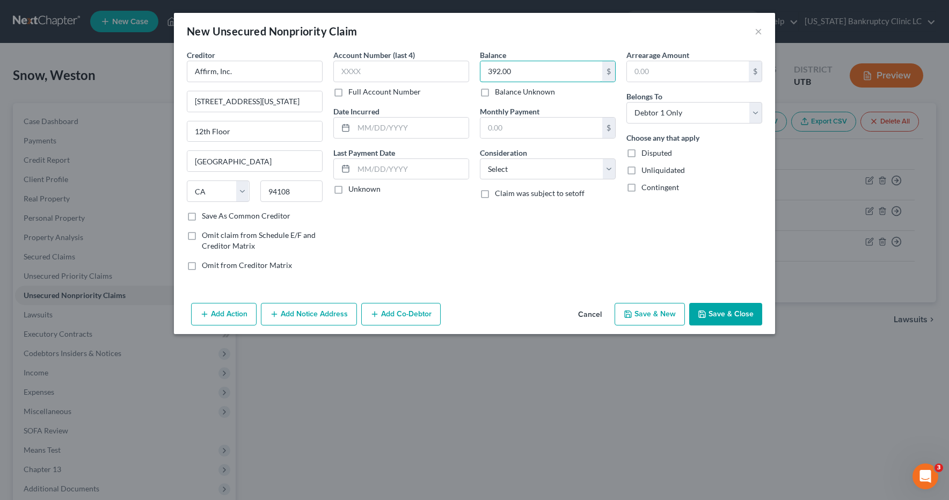
type input "392.00"
click at [639, 317] on button "Save & New" at bounding box center [650, 314] width 70 height 23
select select "0"
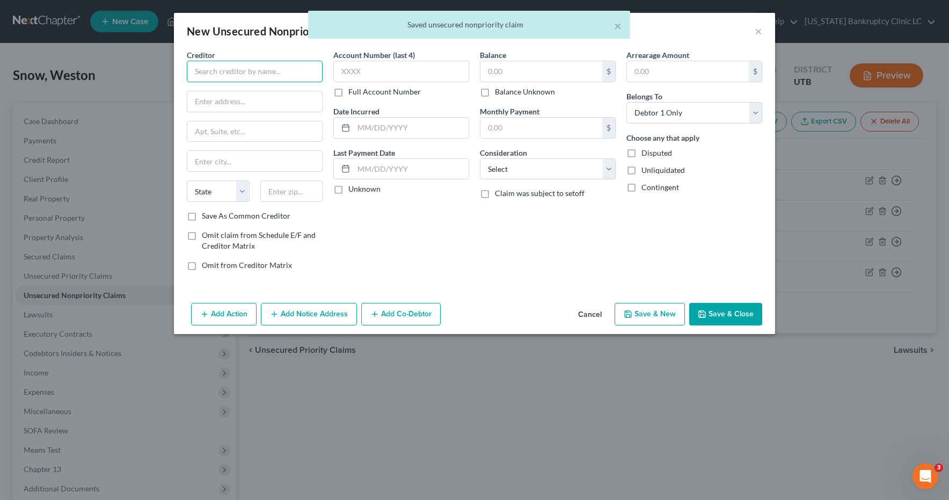
click at [289, 71] on input "text" at bounding box center [255, 71] width 136 height 21
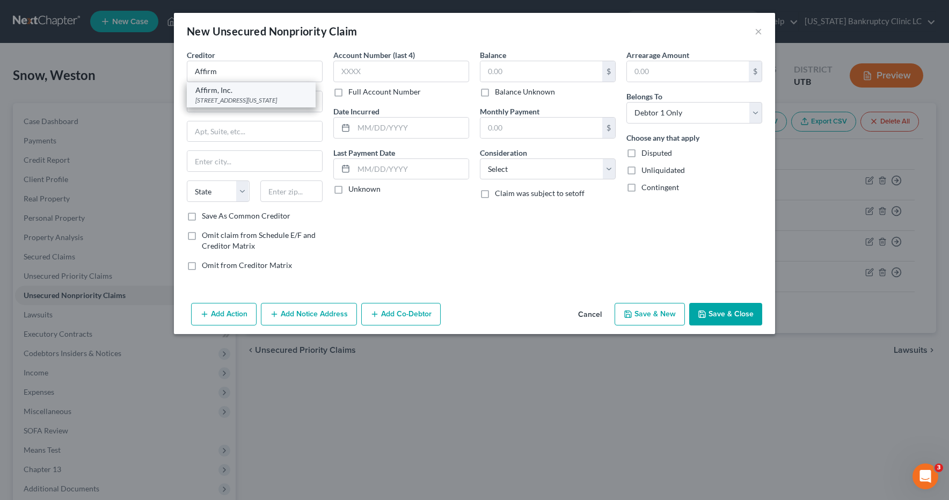
click at [269, 100] on div "[STREET_ADDRESS][US_STATE]" at bounding box center [251, 100] width 112 height 9
type input "Affirm, Inc."
type input "[STREET_ADDRESS][US_STATE]"
type input "12th Floor"
type input "[GEOGRAPHIC_DATA]"
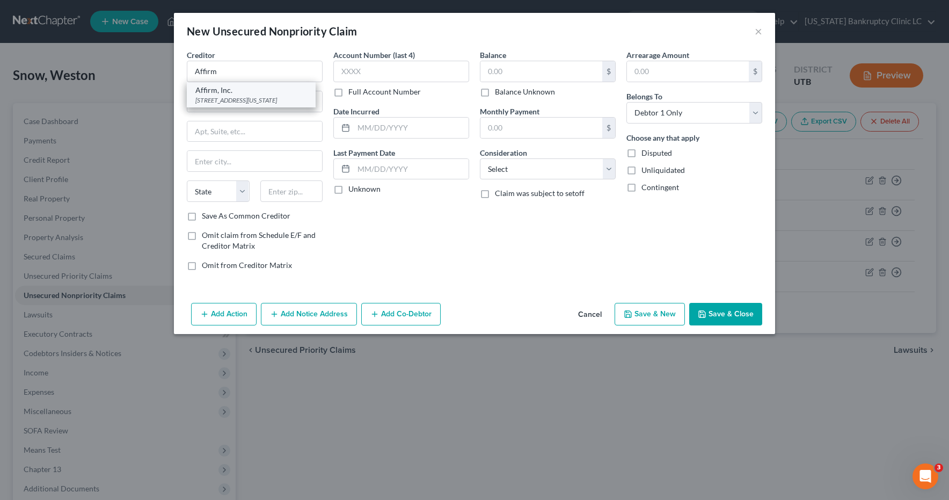
select select "4"
type input "94108"
click at [512, 71] on input "text" at bounding box center [541, 71] width 122 height 20
type input "246.71"
click at [713, 315] on button "Save & Close" at bounding box center [725, 314] width 73 height 23
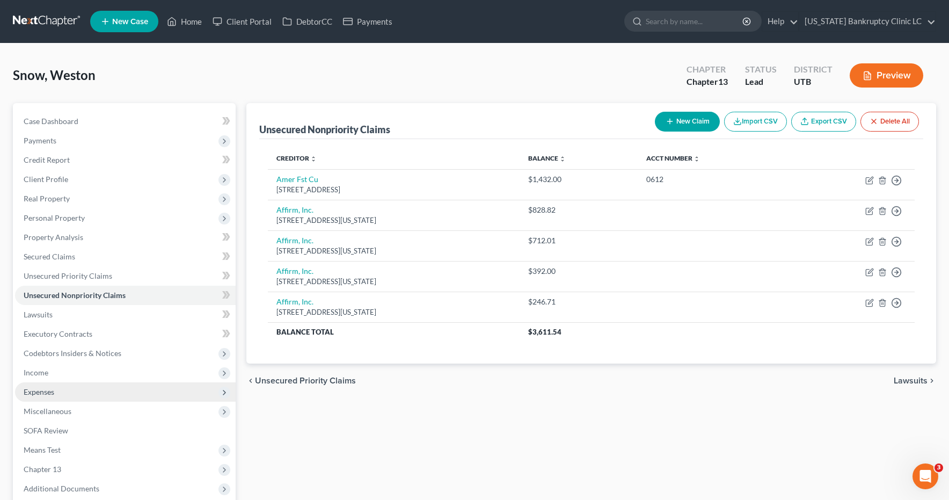
click at [37, 392] on span "Expenses" at bounding box center [39, 391] width 31 height 9
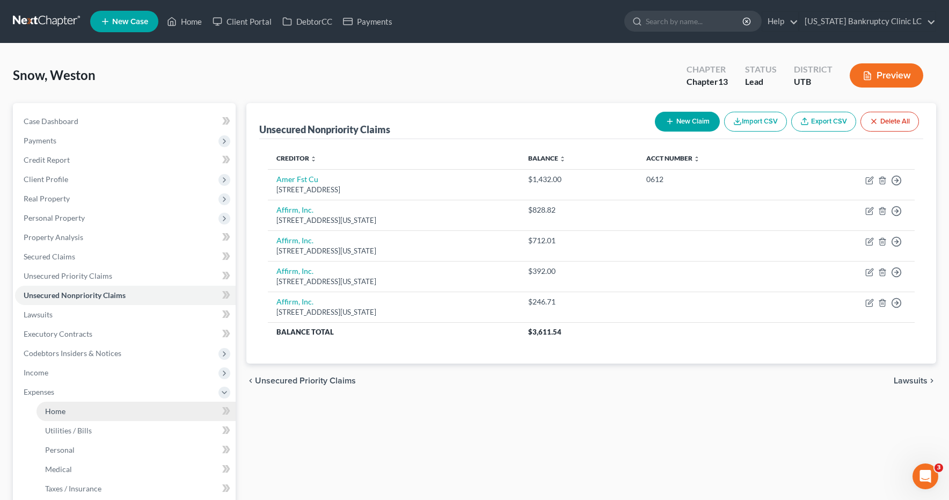
click at [50, 415] on span "Home" at bounding box center [55, 410] width 20 height 9
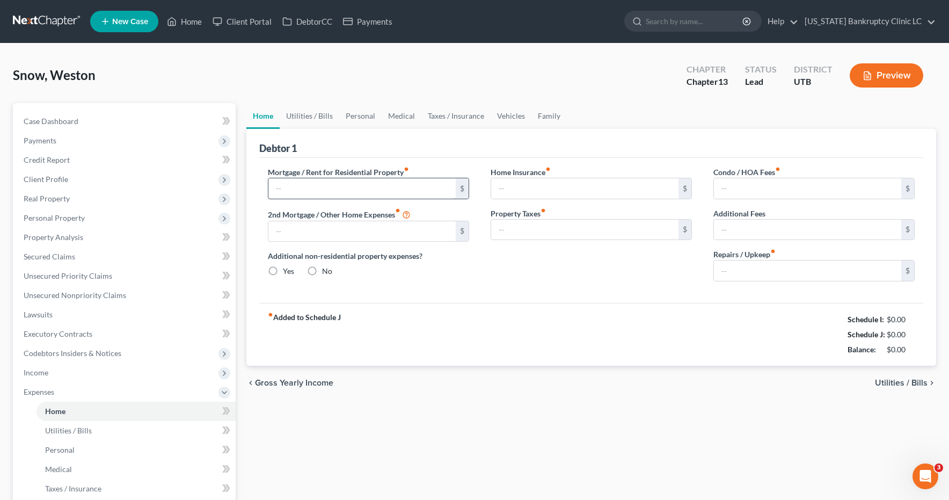
type input "0.00"
radio input "true"
type input "0.00"
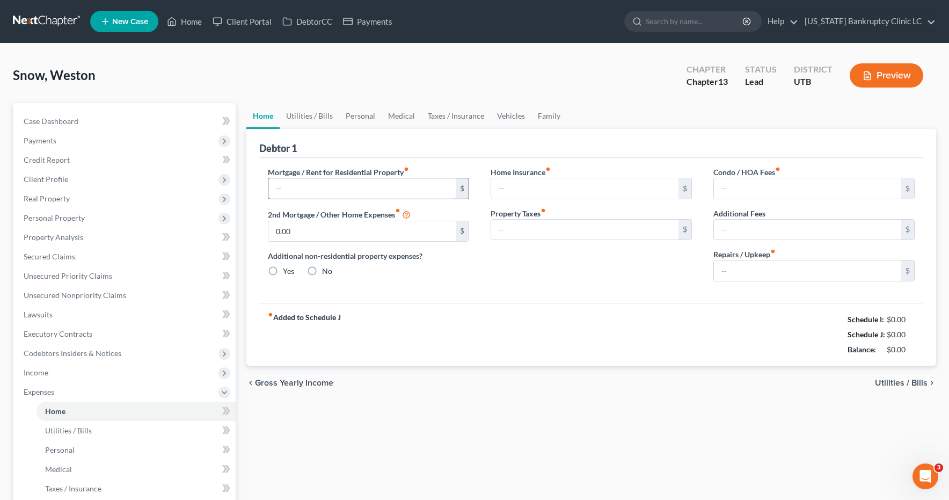
type input "0.00"
click at [318, 187] on input "text" at bounding box center [361, 188] width 187 height 20
type input "1,750.00"
